Goal: Information Seeking & Learning: Learn about a topic

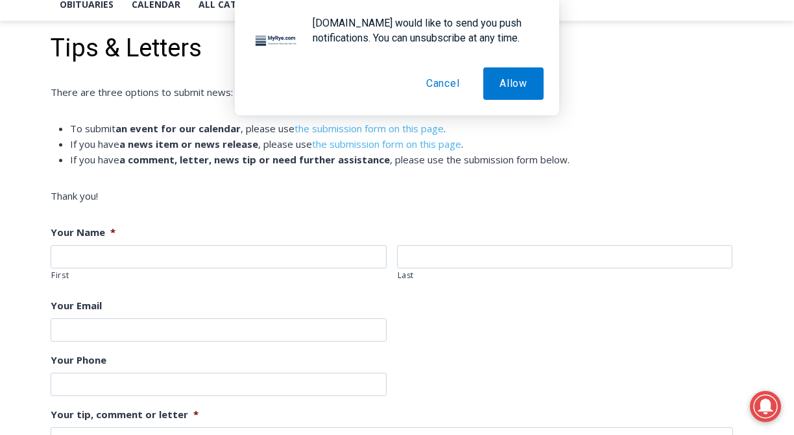
scroll to position [155, 0]
click at [451, 75] on button "Cancel" at bounding box center [443, 83] width 66 height 32
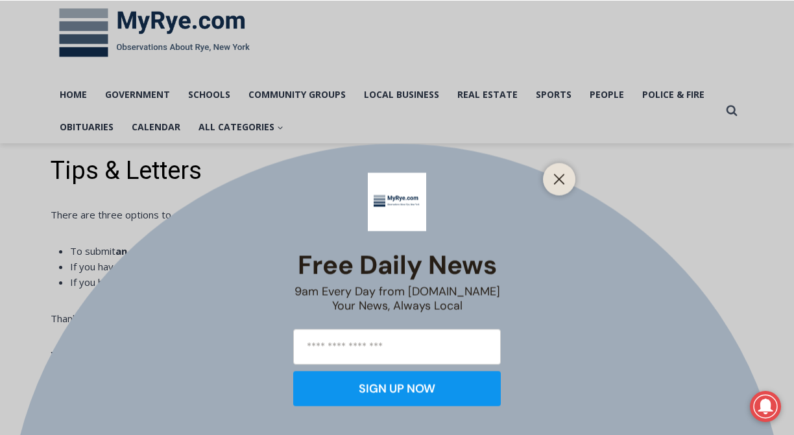
scroll to position [0, 0]
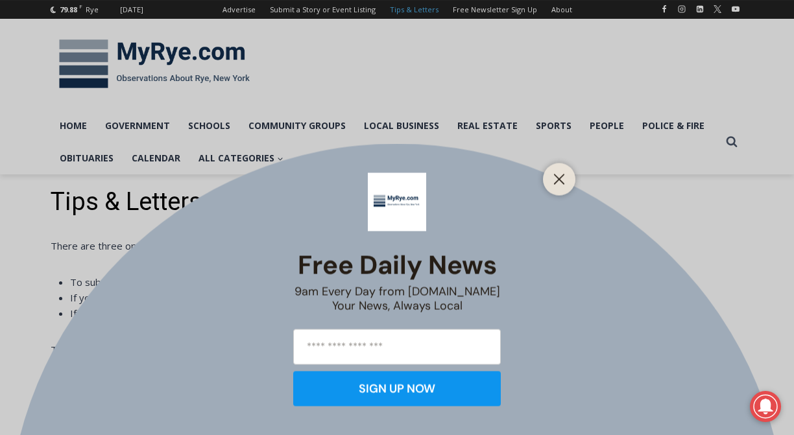
click at [167, 69] on div "Free Daily News 9am Every Day from MyRye.com Your News, Always Local SIGN UP NOW" at bounding box center [397, 217] width 794 height 435
click at [568, 184] on button "Close" at bounding box center [559, 179] width 18 height 18
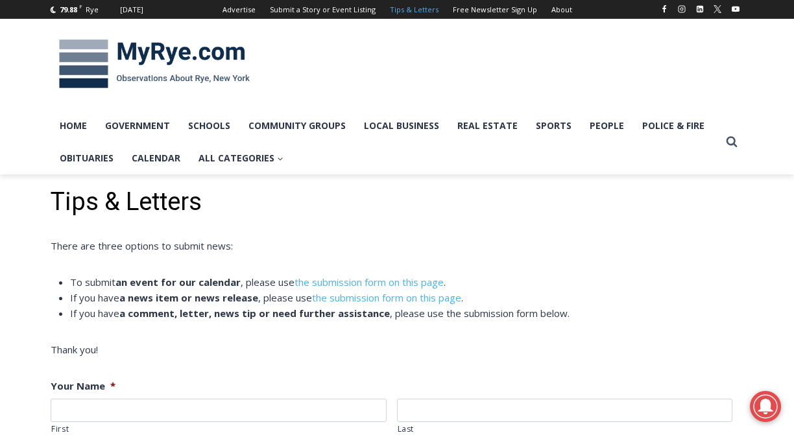
click at [207, 54] on img at bounding box center [155, 63] width 208 height 67
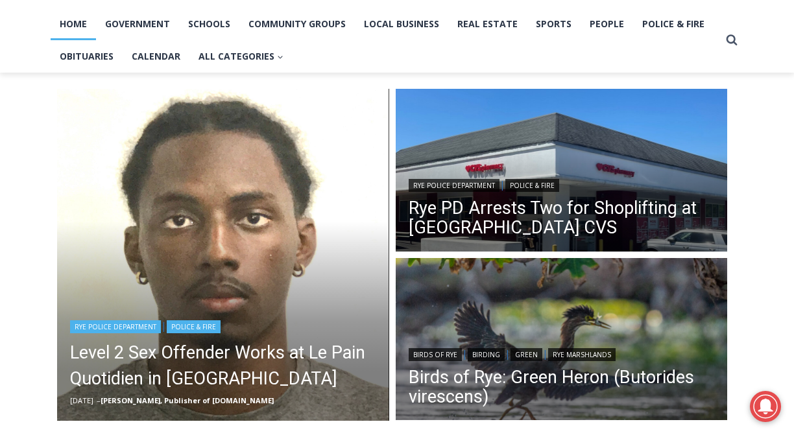
scroll to position [108, 0]
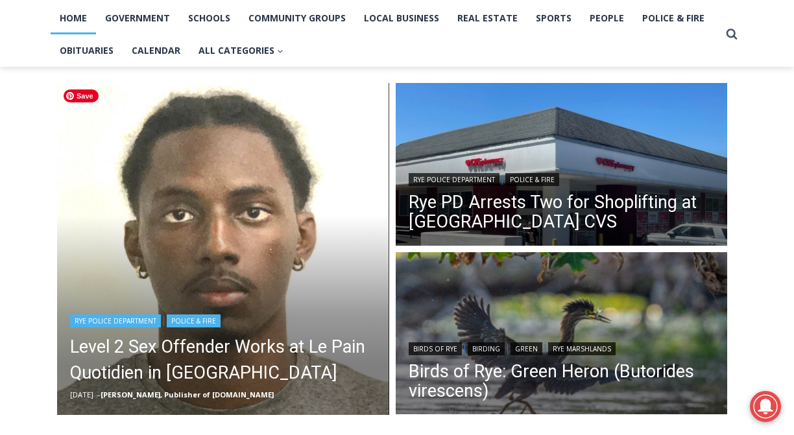
click at [277, 261] on img "Read More Level 2 Sex Offender Works at Le Pain Quotidien in Rye" at bounding box center [223, 249] width 332 height 332
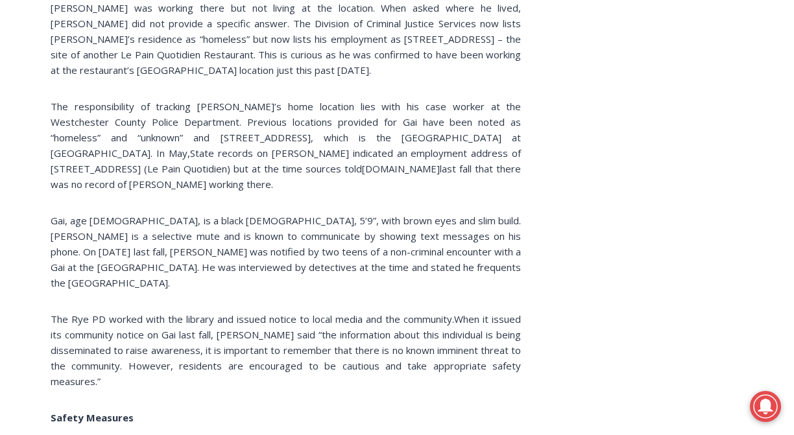
scroll to position [1223, 0]
